Goal: Task Accomplishment & Management: Manage account settings

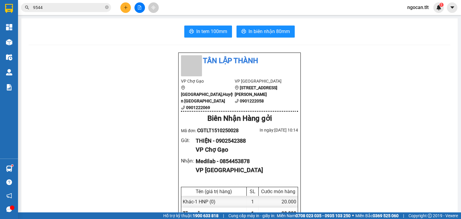
click at [139, 8] on icon "file-add" at bounding box center [140, 7] width 4 height 4
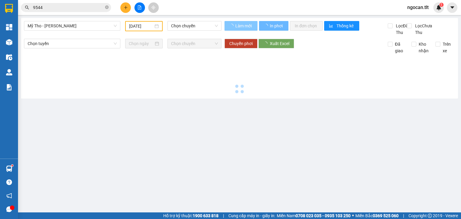
type input "[DATE]"
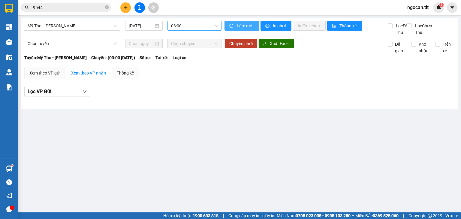
click at [227, 27] on button "Làm mới" at bounding box center [242, 26] width 35 height 10
click at [210, 25] on span "03:00" at bounding box center [194, 25] width 47 height 9
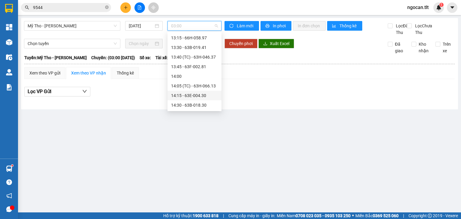
scroll to position [634, 0]
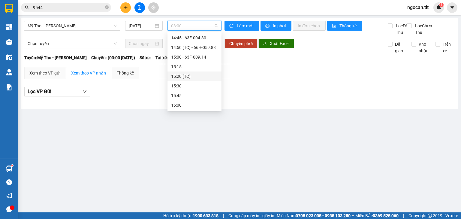
click at [195, 74] on div "15:20 (TC)" at bounding box center [194, 76] width 47 height 7
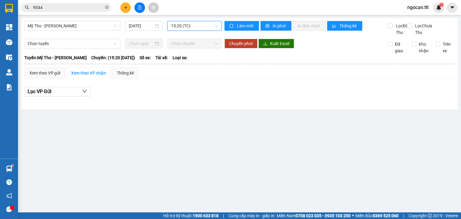
click at [199, 32] on div "Mỹ Tho - [PERSON_NAME] [DATE] 15:20 15:20 (TC)" at bounding box center [123, 28] width 198 height 15
click at [199, 20] on div "Mỹ Tho - [PERSON_NAME] [DATE] 15:20 (TC) Làm mới In phơi In đơn chọn Thống kê L…" at bounding box center [239, 63] width 437 height 91
click at [202, 29] on span "15:20 (TC)" at bounding box center [194, 25] width 47 height 9
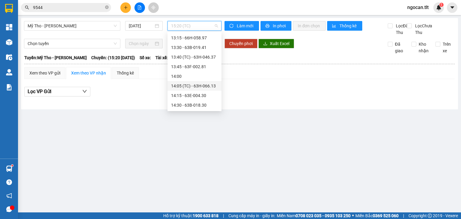
scroll to position [634, 0]
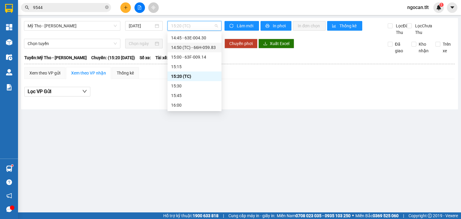
click at [242, 32] on div "Làm mới In phơi In đơn chọn Thống kê" at bounding box center [306, 28] width 163 height 15
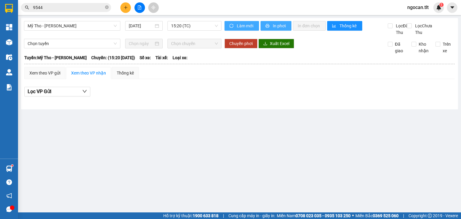
click at [258, 24] on div "Làm mới In phơi In đơn chọn Thống kê" at bounding box center [306, 28] width 163 height 15
click at [244, 23] on span "Làm mới" at bounding box center [245, 26] width 17 height 7
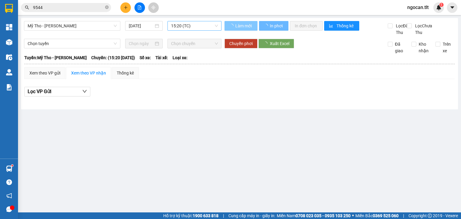
click at [182, 29] on span "15:20 (TC)" at bounding box center [194, 25] width 47 height 9
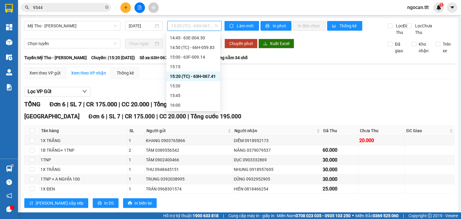
click at [197, 77] on div "15:20 (TC) - 63H-067.41" at bounding box center [193, 76] width 47 height 7
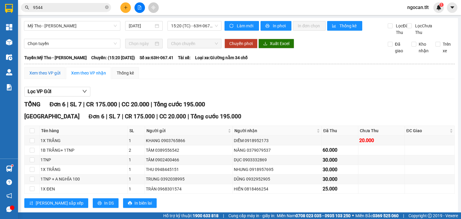
click at [57, 76] on div "Xem theo VP gửi" at bounding box center [44, 73] width 31 height 7
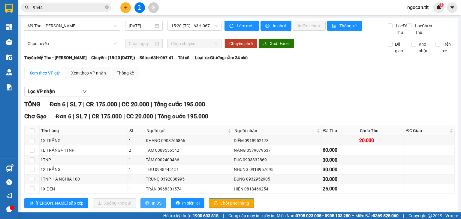
drag, startPoint x: 127, startPoint y: 209, endPoint x: 127, endPoint y: 205, distance: 3.6
click at [152, 206] on span "In DS" at bounding box center [157, 203] width 10 height 7
click at [220, 205] on span "Chốt phơi hàng" at bounding box center [234, 203] width 29 height 7
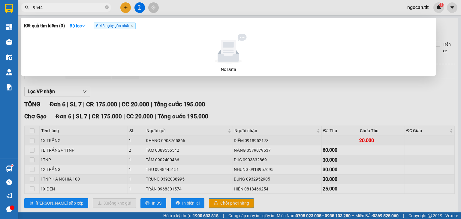
click at [36, 5] on input "9544" at bounding box center [68, 7] width 71 height 7
drag, startPoint x: 43, startPoint y: 8, endPoint x: 14, endPoint y: 6, distance: 29.8
click at [18, 6] on div "9544" at bounding box center [58, 7] width 117 height 9
drag, startPoint x: 53, startPoint y: 6, endPoint x: 20, endPoint y: 8, distance: 32.5
click at [20, 8] on div "340240" at bounding box center [58, 7] width 117 height 9
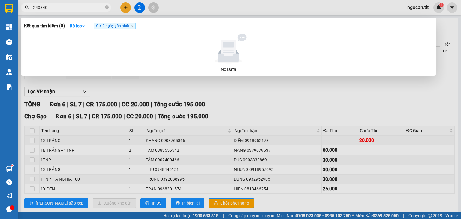
type input "240340"
click at [79, 25] on strong "Bộ lọc" at bounding box center [78, 25] width 16 height 5
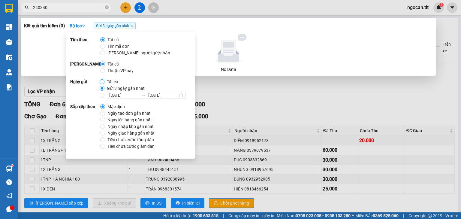
click at [103, 83] on input "Tất cả" at bounding box center [102, 81] width 5 height 5
radio input "true"
radio input "false"
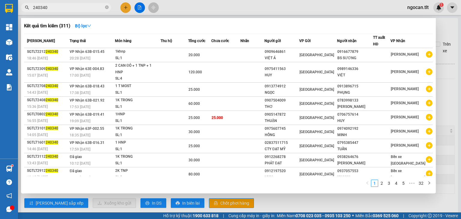
click at [58, 12] on div at bounding box center [230, 109] width 461 height 219
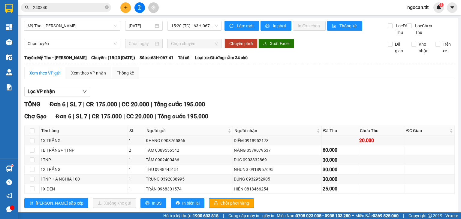
drag, startPoint x: 58, startPoint y: 12, endPoint x: 42, endPoint y: 9, distance: 16.6
click at [42, 9] on div "Kết quả tìm kiếm ( 311 ) Bộ lọc Mã ĐH Trạng thái Món hàng Thu hộ Tổng cước Chưa…" at bounding box center [58, 7] width 117 height 11
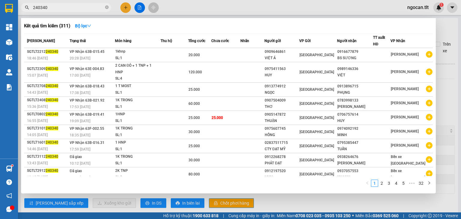
drag, startPoint x: 50, startPoint y: 7, endPoint x: 12, endPoint y: 5, distance: 37.3
click at [17, 4] on section "Kết quả tìm kiếm ( 311 ) Bộ lọc Mã ĐH Trạng thái Món hàng Thu hộ Tổng cước Chưa…" at bounding box center [230, 109] width 461 height 219
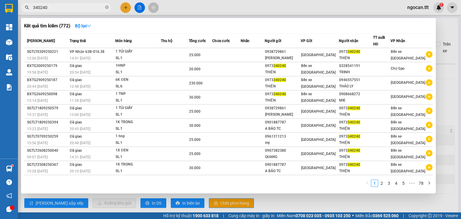
type input "340240"
